Goal: Transaction & Acquisition: Purchase product/service

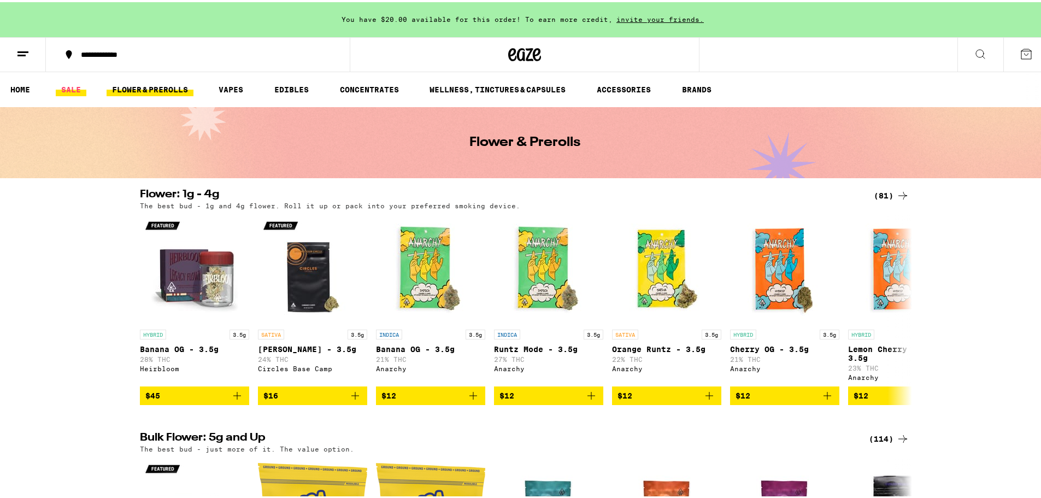
click at [70, 91] on link "SALE" at bounding box center [71, 87] width 31 height 13
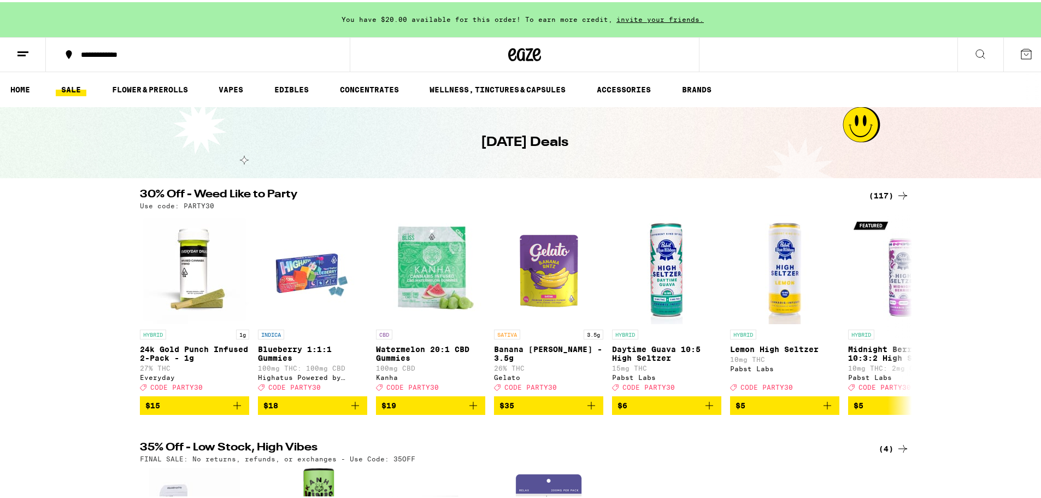
click at [896, 193] on icon at bounding box center [902, 193] width 13 height 13
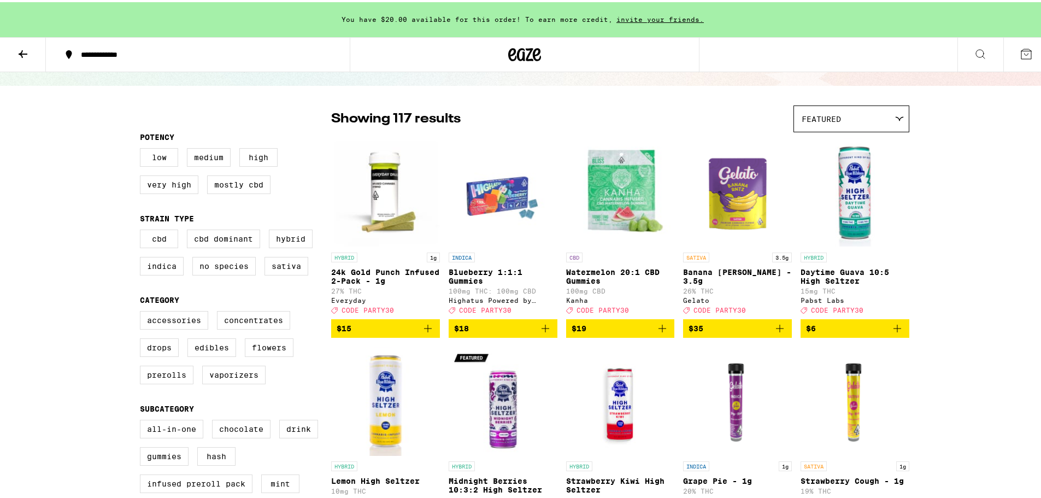
scroll to position [55, 0]
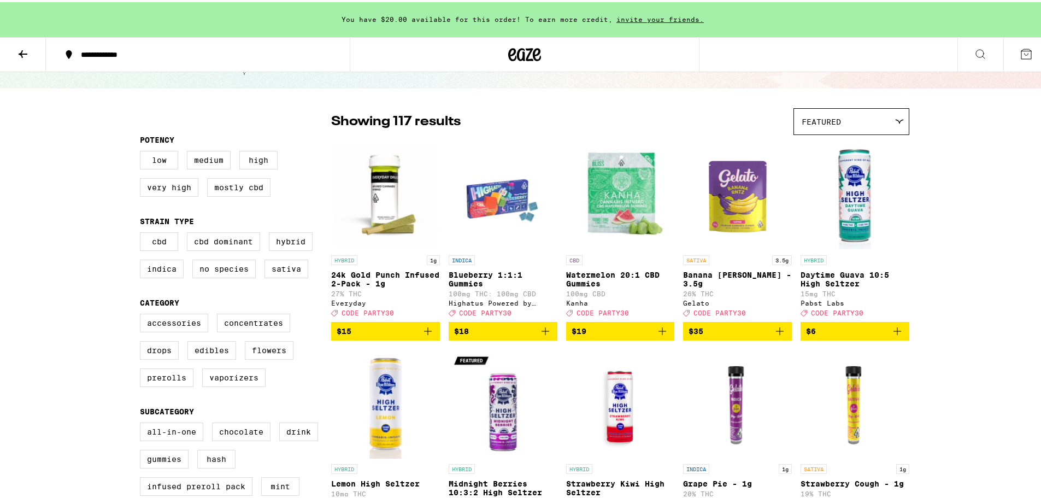
click at [893, 333] on icon "Add to bag" at bounding box center [897, 329] width 8 height 8
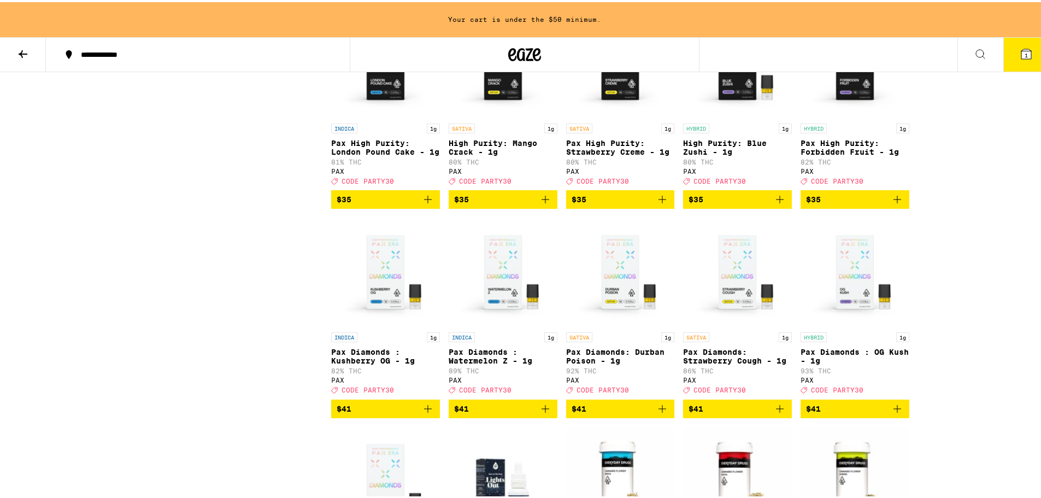
scroll to position [3934, 0]
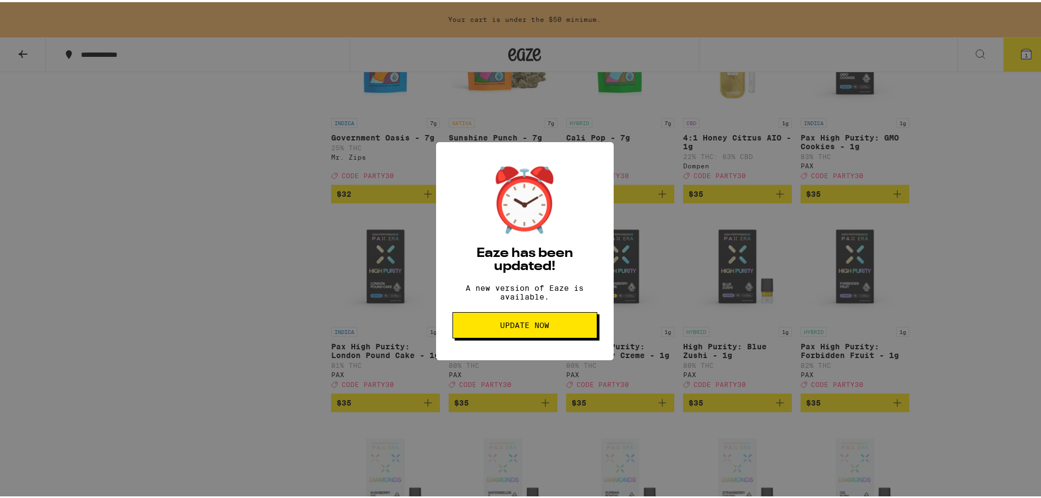
click at [500, 336] on button "Update Now" at bounding box center [524, 323] width 145 height 26
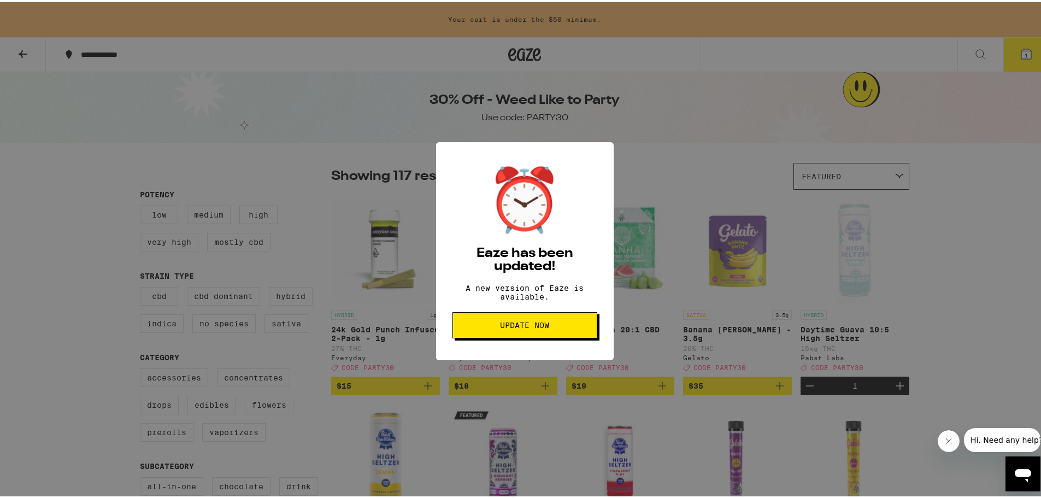
click at [497, 336] on button "Update Now" at bounding box center [524, 323] width 145 height 26
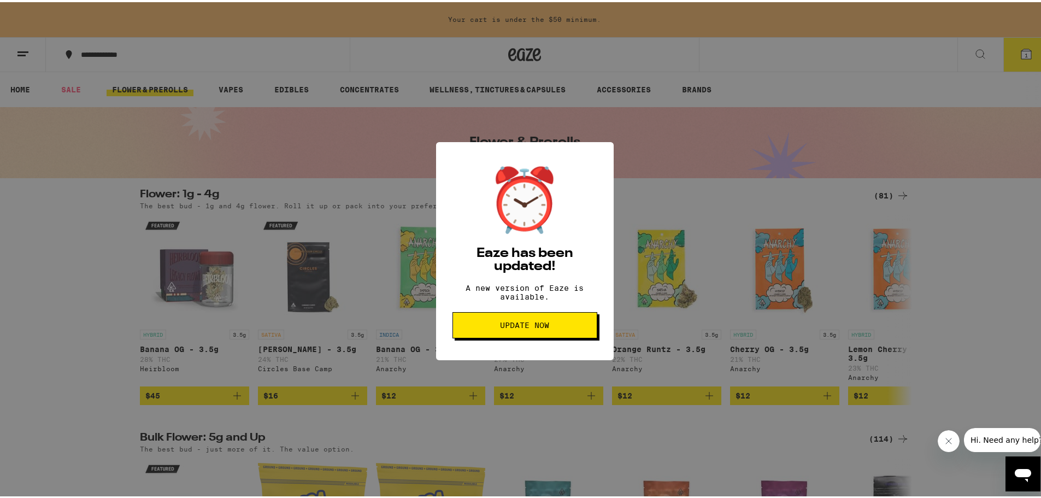
click at [594, 331] on div "⏰ Eaze has been updated! A new version of Eaze is available. Update Now" at bounding box center [525, 249] width 178 height 219
click at [574, 327] on span "Update Now" at bounding box center [525, 323] width 126 height 8
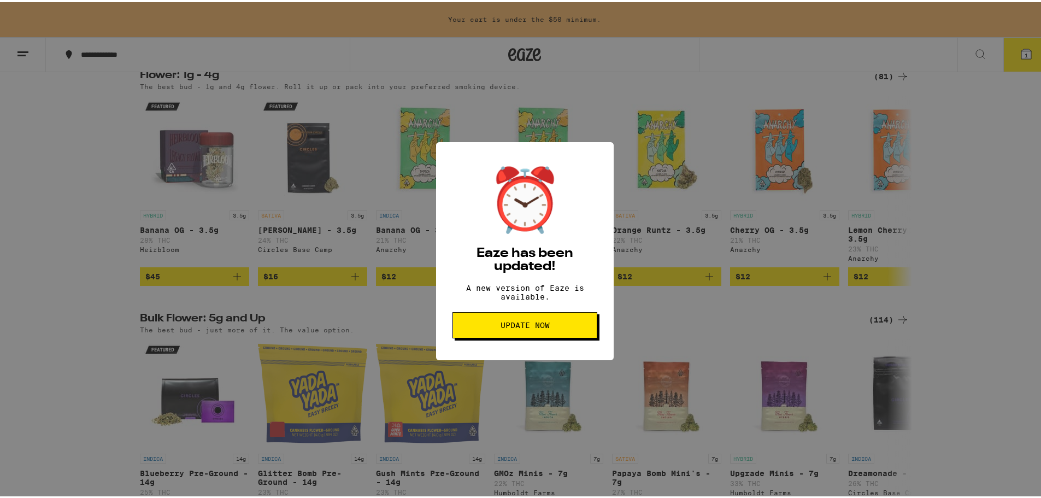
scroll to position [164, 0]
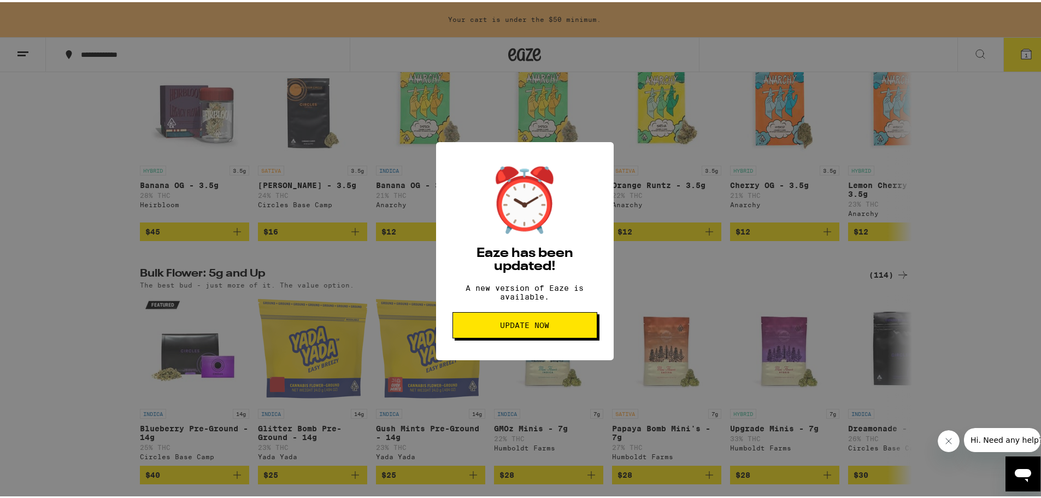
click at [946, 440] on icon "Close message from company" at bounding box center [948, 440] width 9 height 9
click at [501, 326] on span "Update Now" at bounding box center [524, 323] width 49 height 8
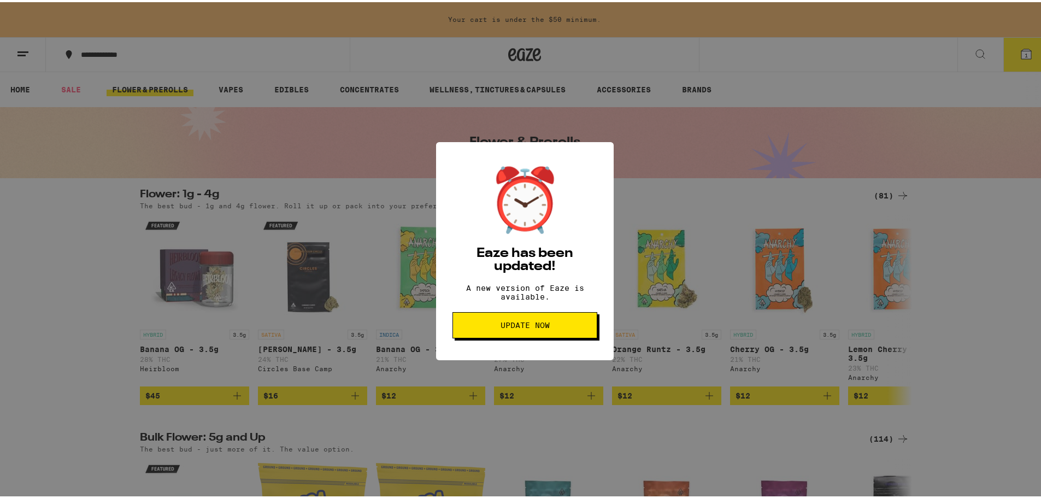
click at [501, 326] on span "Update Now" at bounding box center [524, 323] width 49 height 8
